Goal: Task Accomplishment & Management: Use online tool/utility

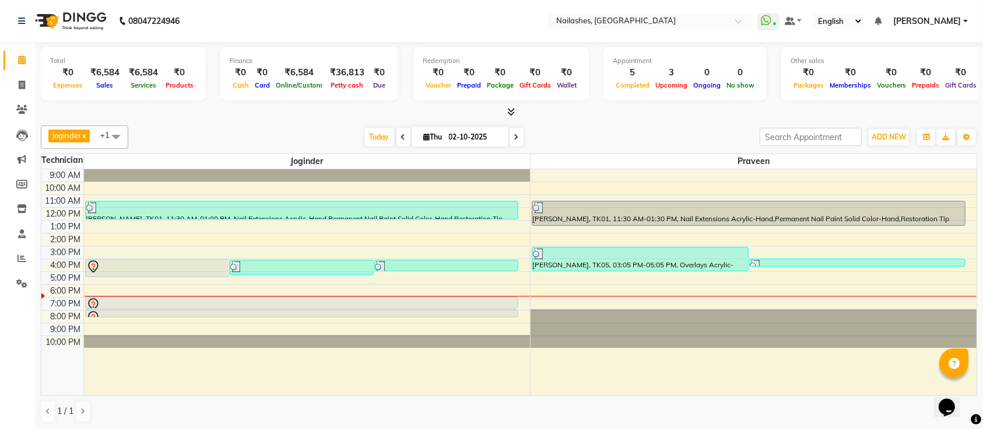
click at [572, 169] on div at bounding box center [754, 169] width 447 height 0
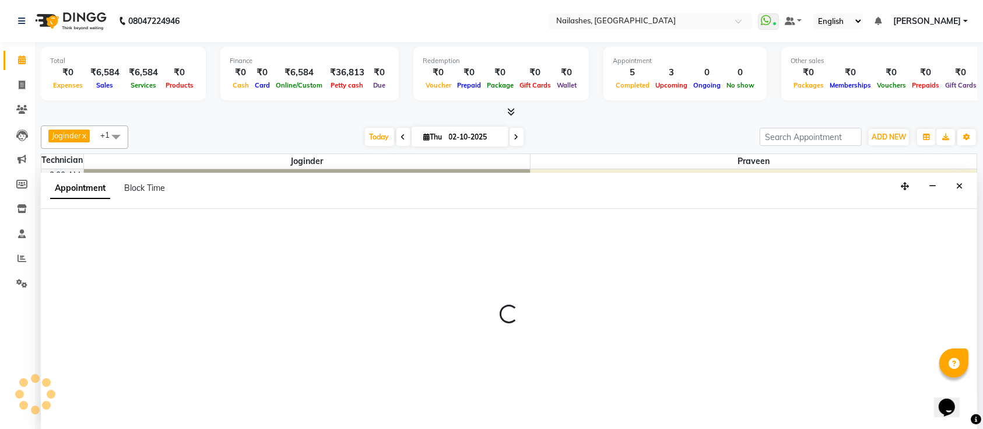
select select "45596"
select select "1200"
select select "tentative"
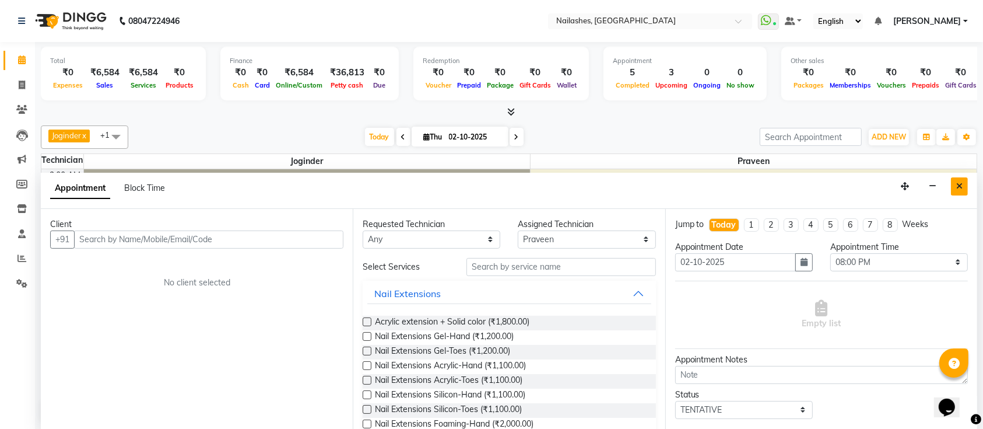
click at [961, 179] on button "Close" at bounding box center [959, 186] width 17 height 18
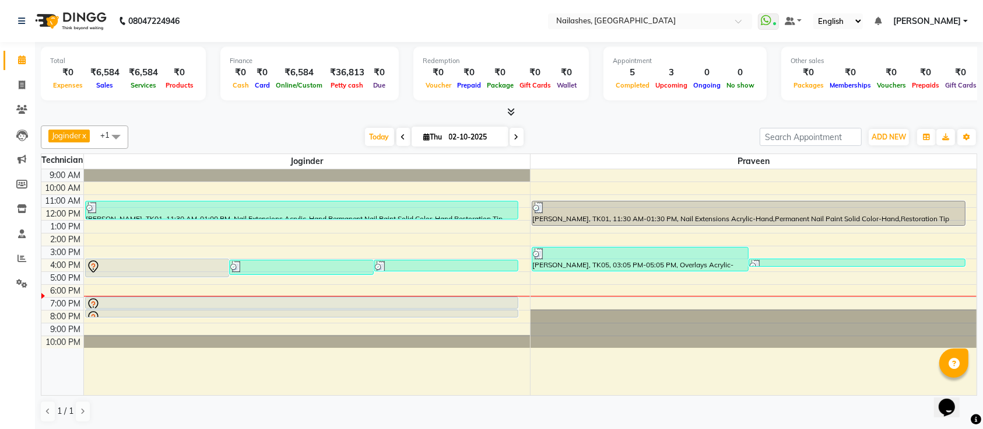
click at [513, 114] on icon at bounding box center [512, 111] width 8 height 9
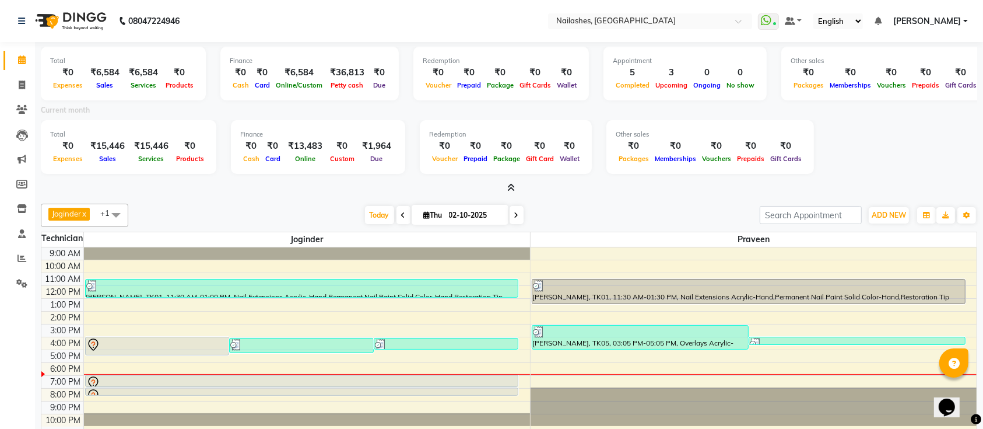
click at [513, 184] on icon at bounding box center [512, 187] width 8 height 9
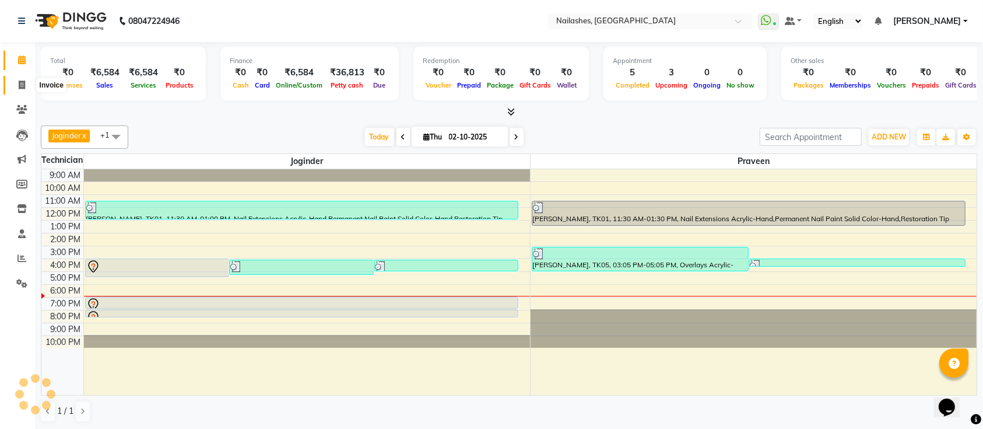
click at [20, 84] on icon at bounding box center [22, 84] width 6 height 9
select select "service"
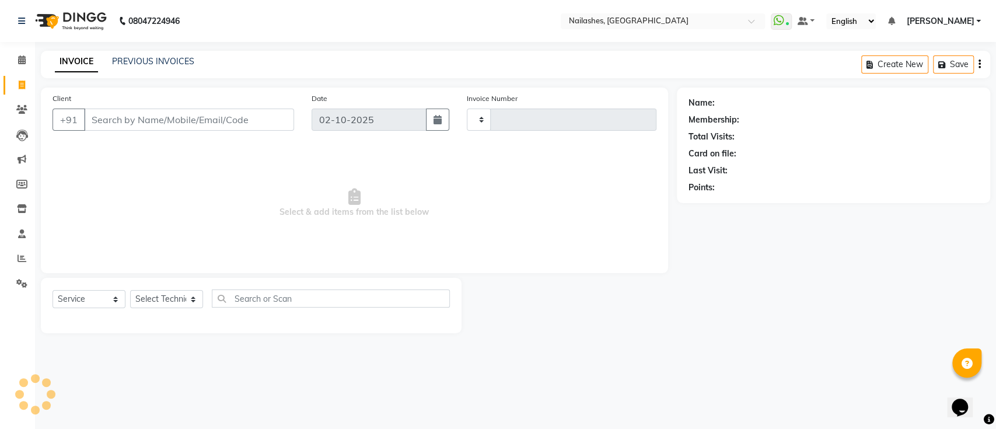
type input "0693"
select select "6187"
click at [22, 63] on icon at bounding box center [22, 59] width 8 height 9
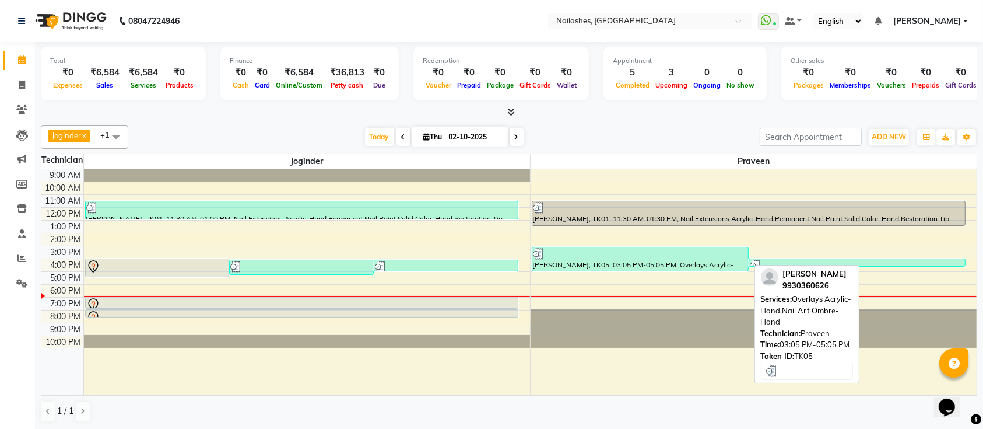
click at [551, 254] on div at bounding box center [640, 254] width 215 height 12
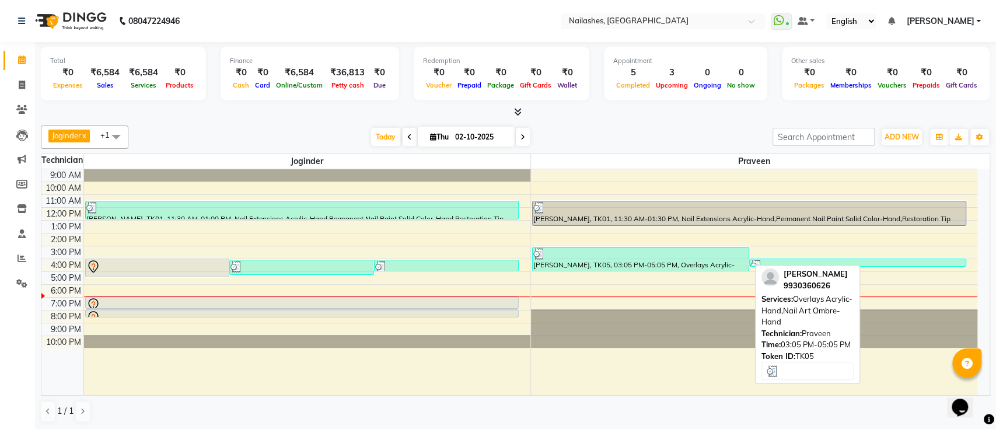
select select "3"
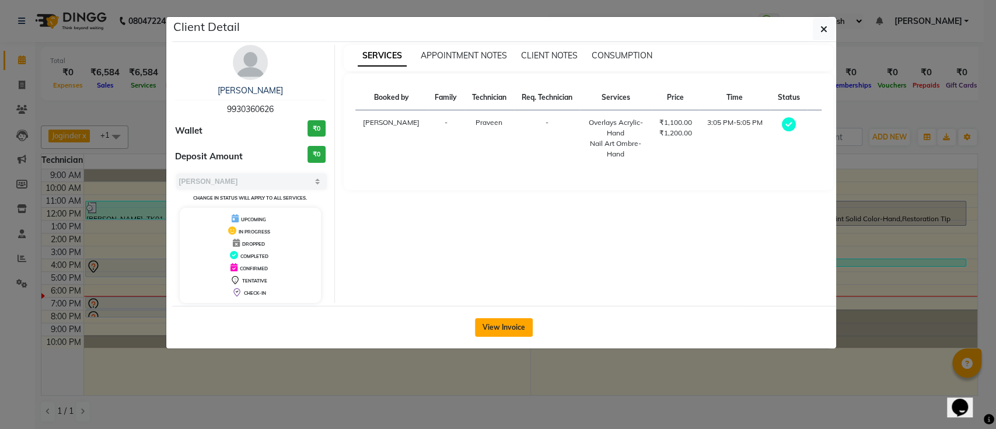
click at [499, 320] on button "View Invoice" at bounding box center [504, 327] width 58 height 19
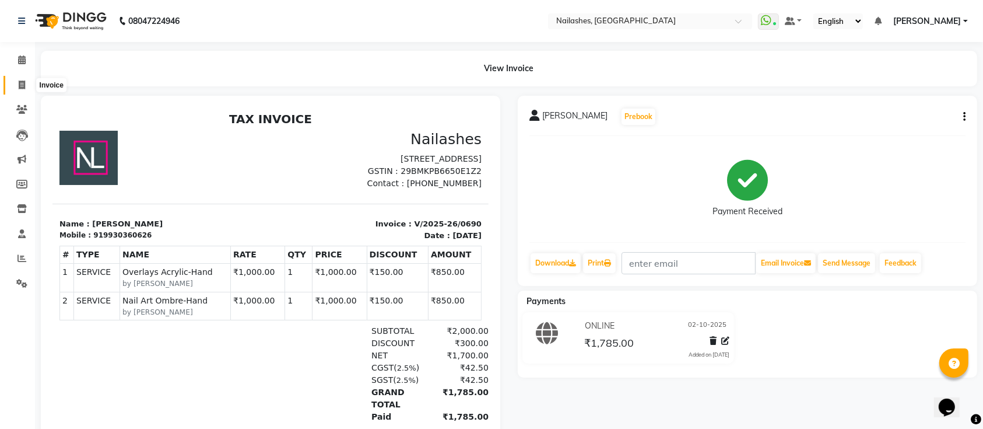
click at [12, 80] on span at bounding box center [22, 85] width 20 height 13
select select "6187"
select select "service"
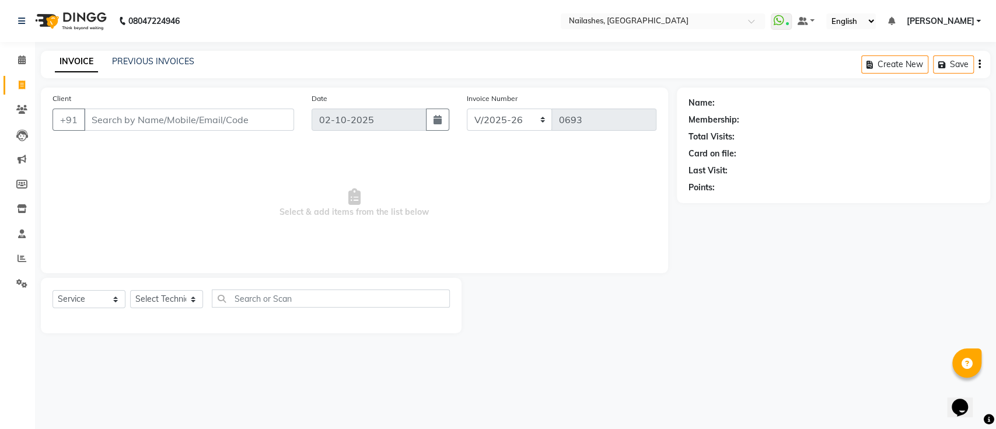
click at [14, 69] on li "Calendar" at bounding box center [17, 60] width 35 height 25
click at [22, 52] on link "Calendar" at bounding box center [17, 60] width 28 height 19
